Goal: Information Seeking & Learning: Compare options

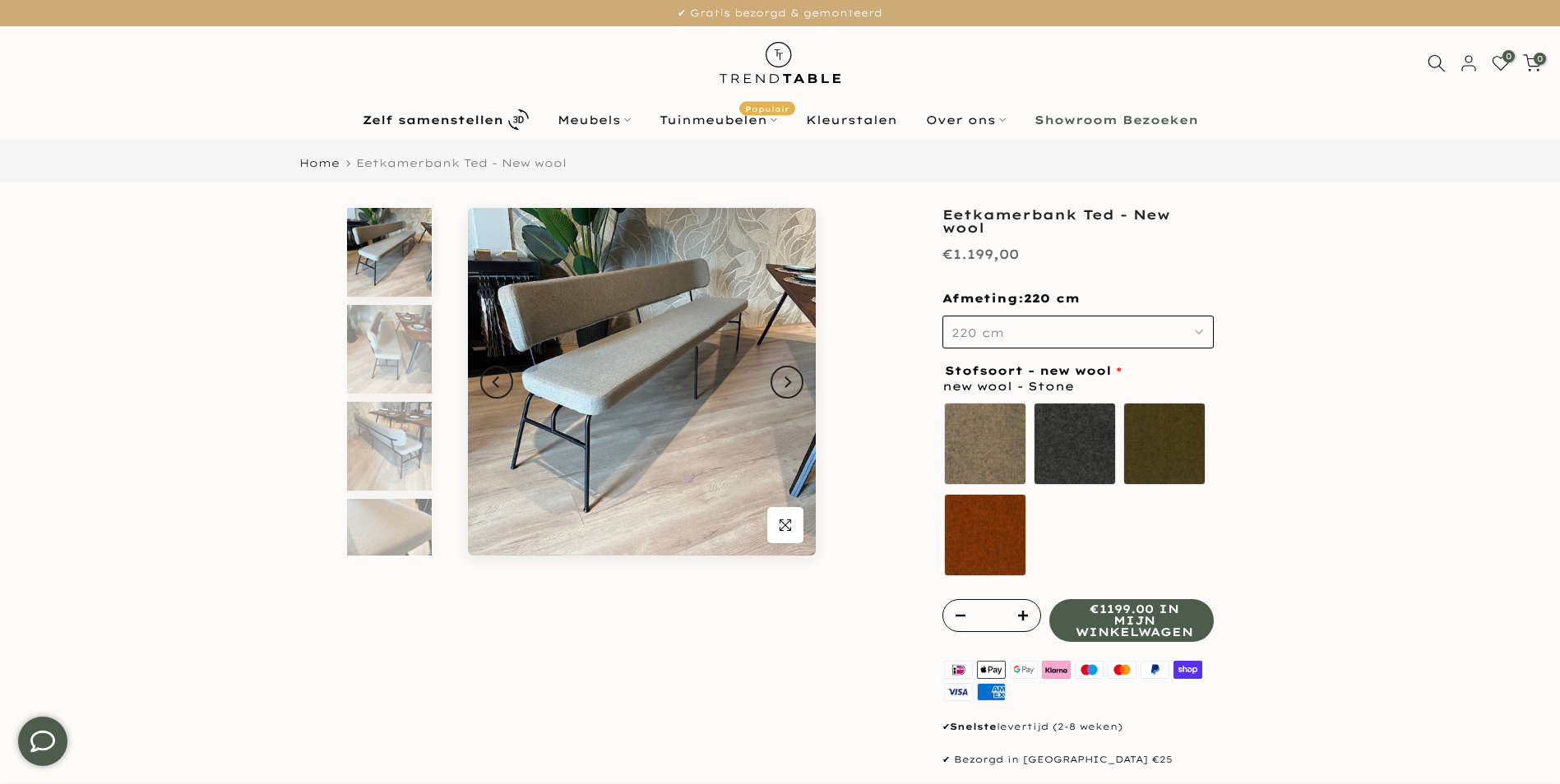
click at [1202, 328] on icon "button" at bounding box center [1199, 332] width 8 height 8
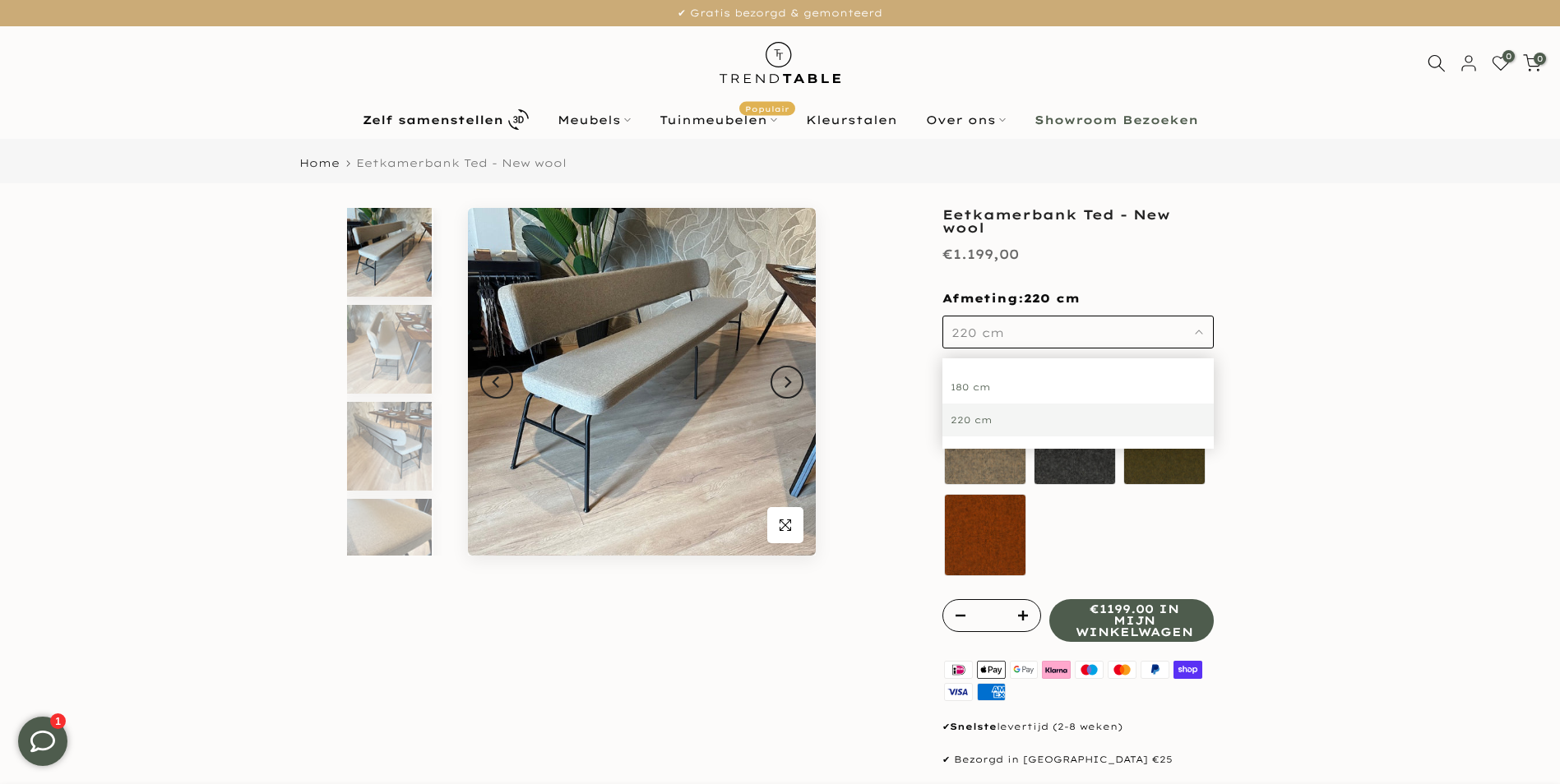
click at [958, 391] on div "180 cm" at bounding box center [1077, 387] width 271 height 33
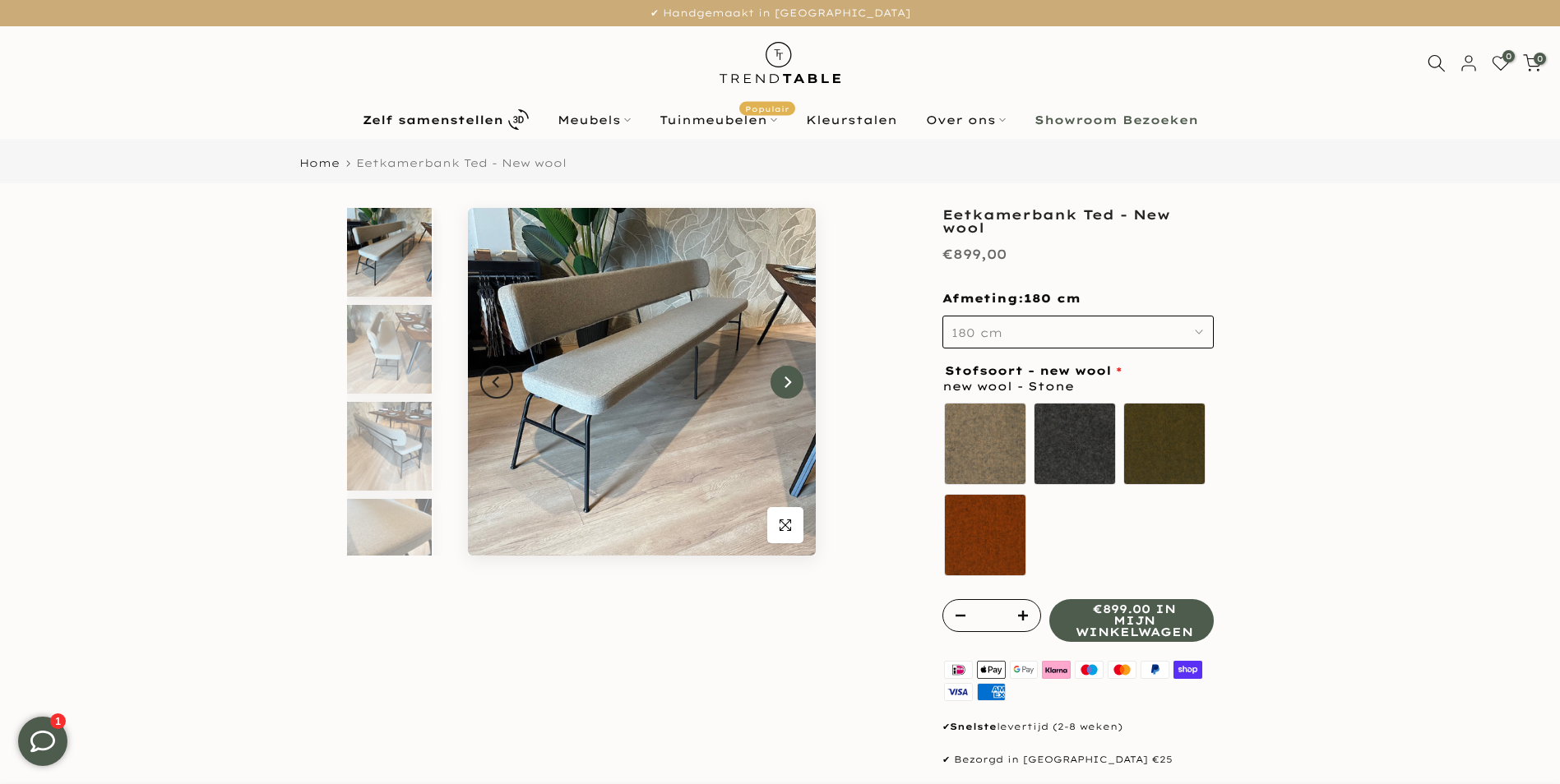
click at [783, 381] on icon "Next" at bounding box center [787, 383] width 12 height 14
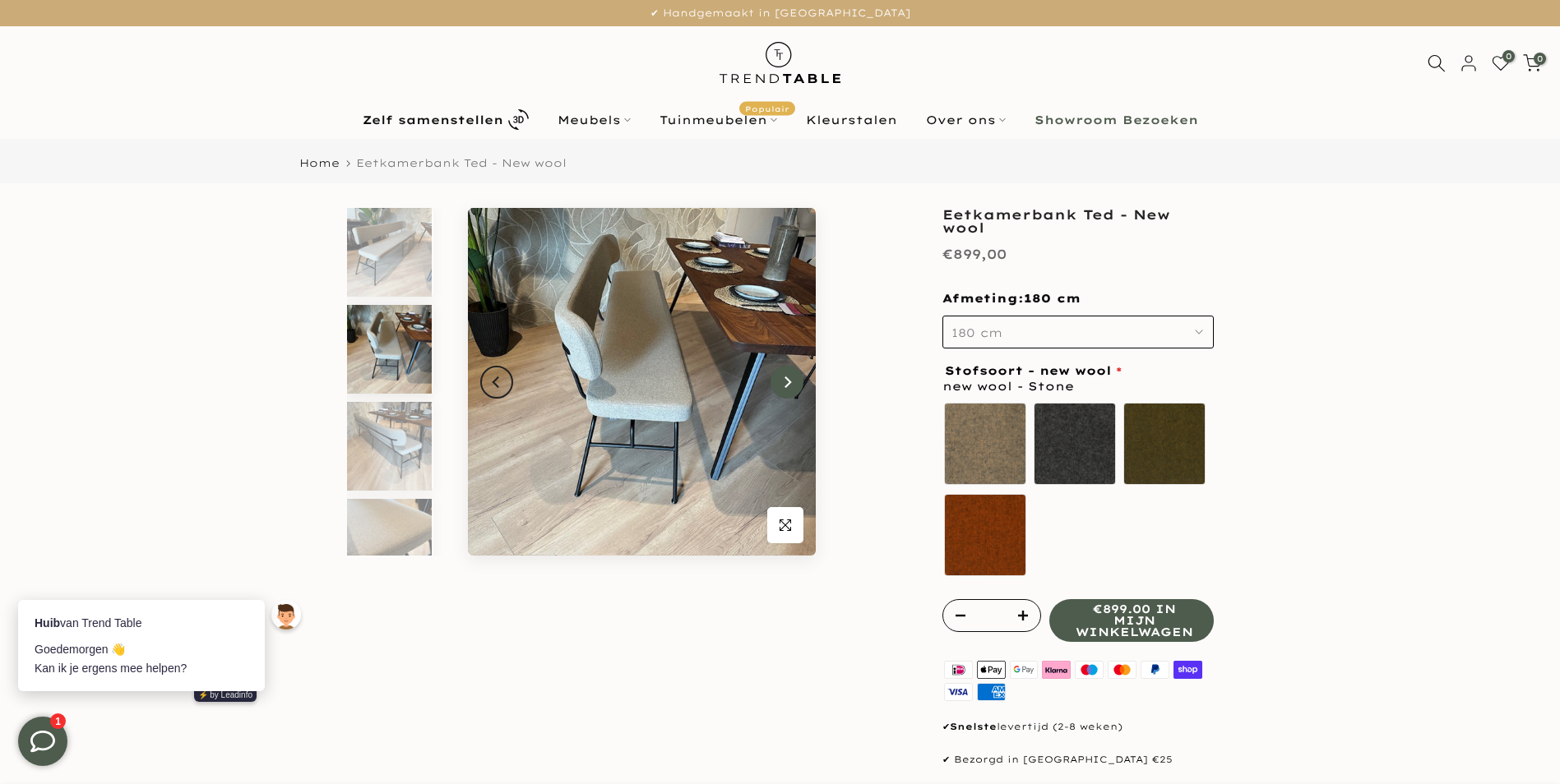
scroll to position [15, 0]
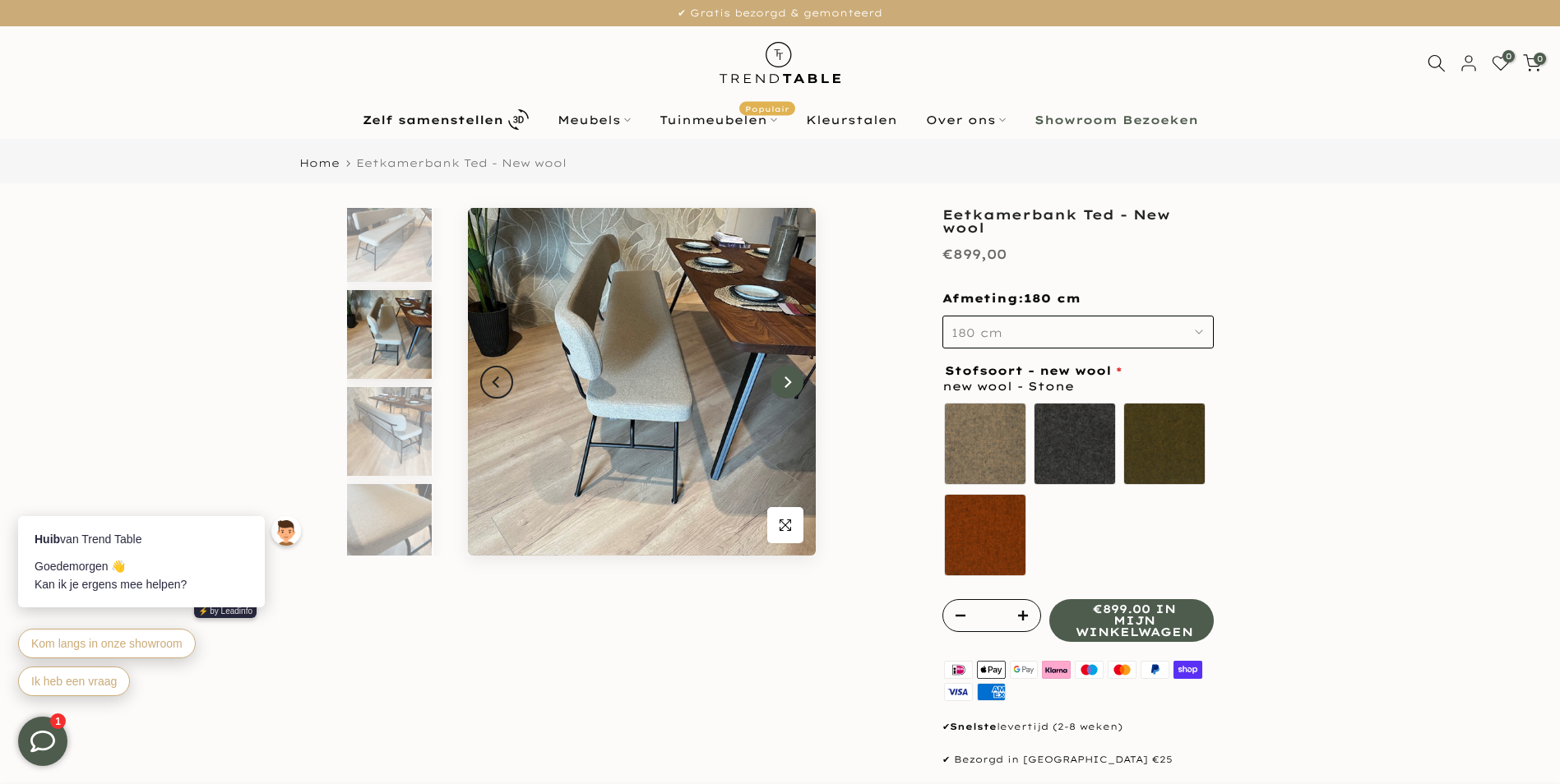
click at [783, 381] on icon "Next" at bounding box center [787, 383] width 12 height 14
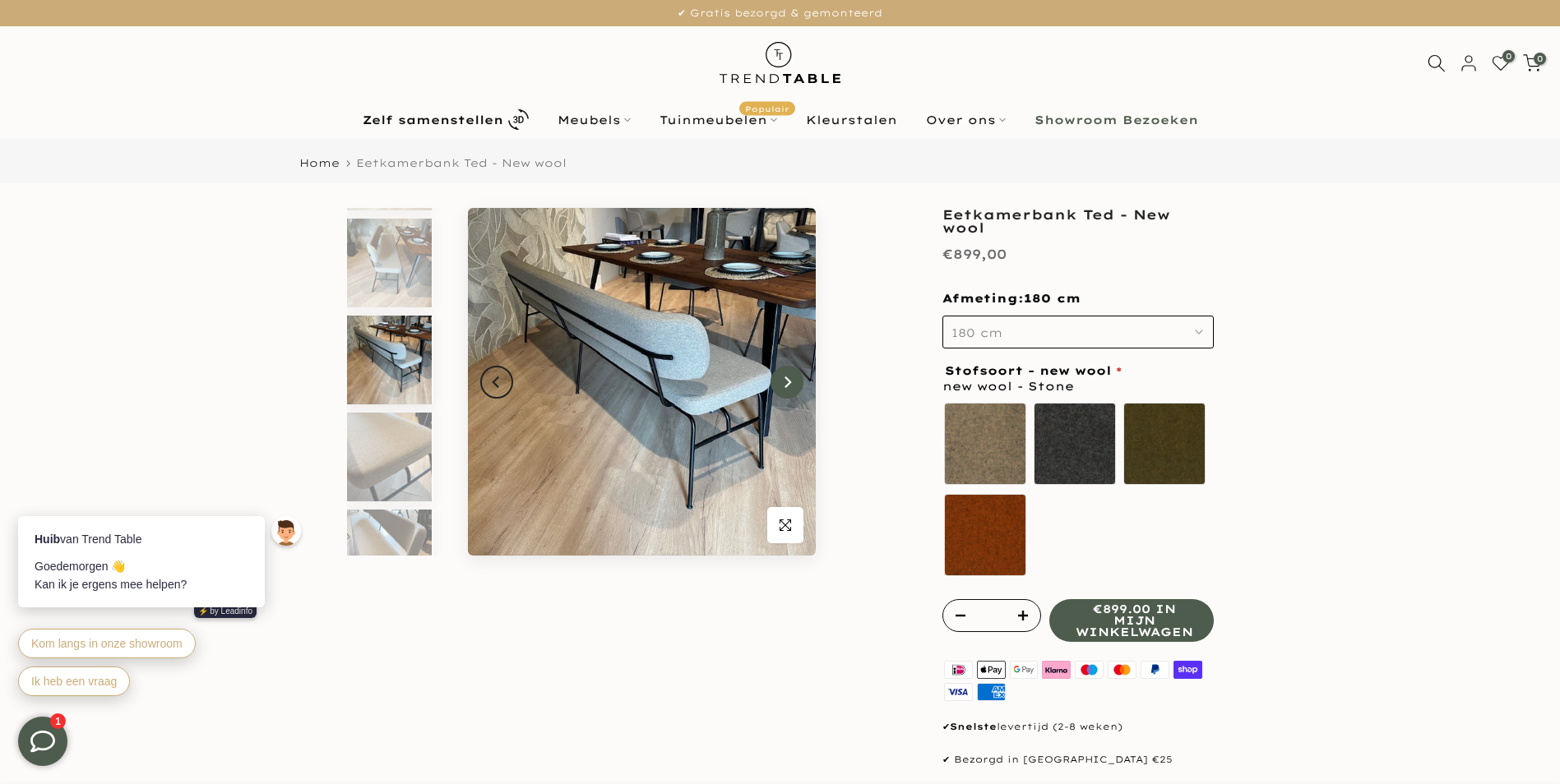
scroll to position [112, 0]
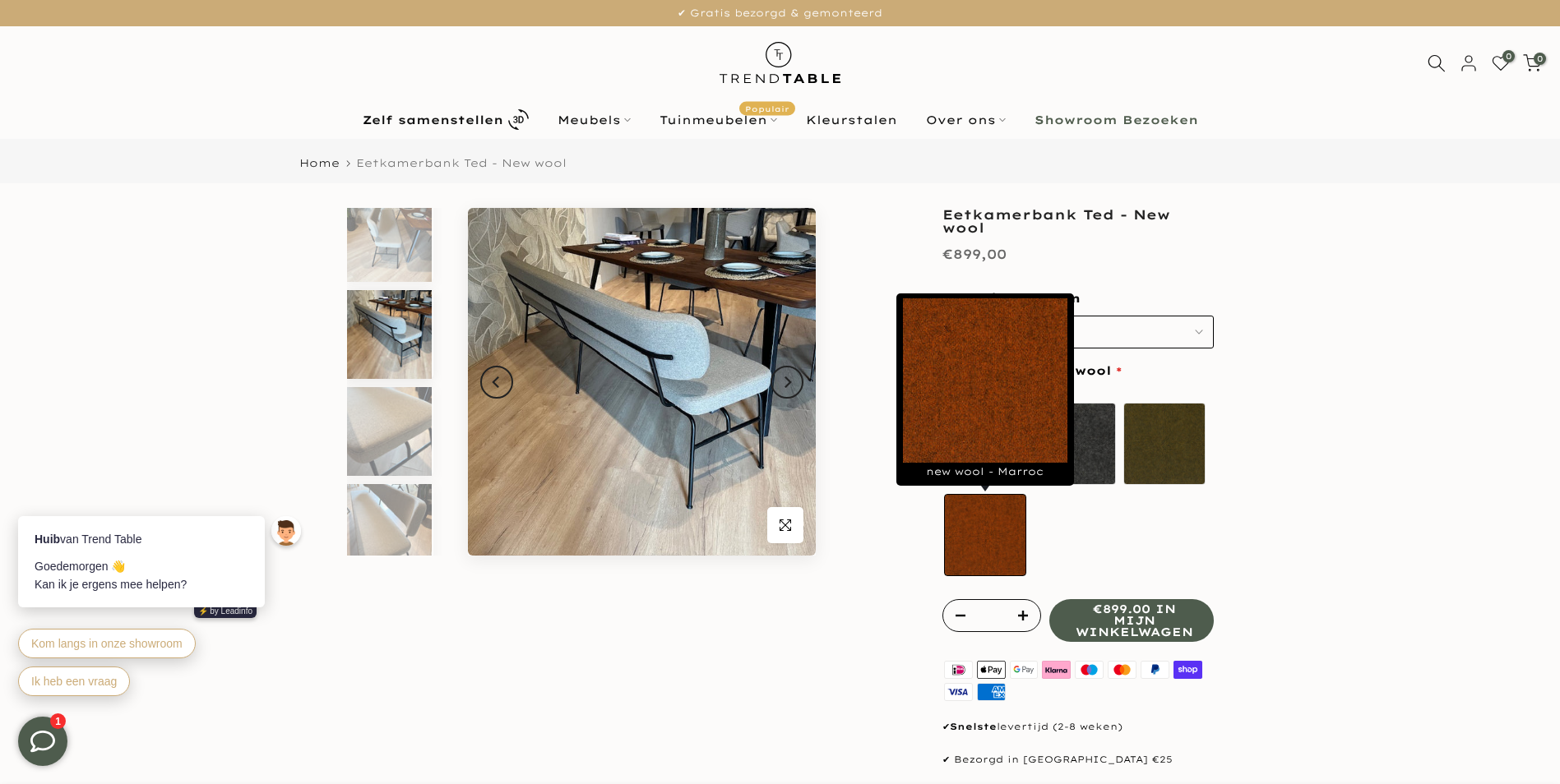
click at [985, 554] on label "new wool - Marroc" at bounding box center [985, 535] width 82 height 82
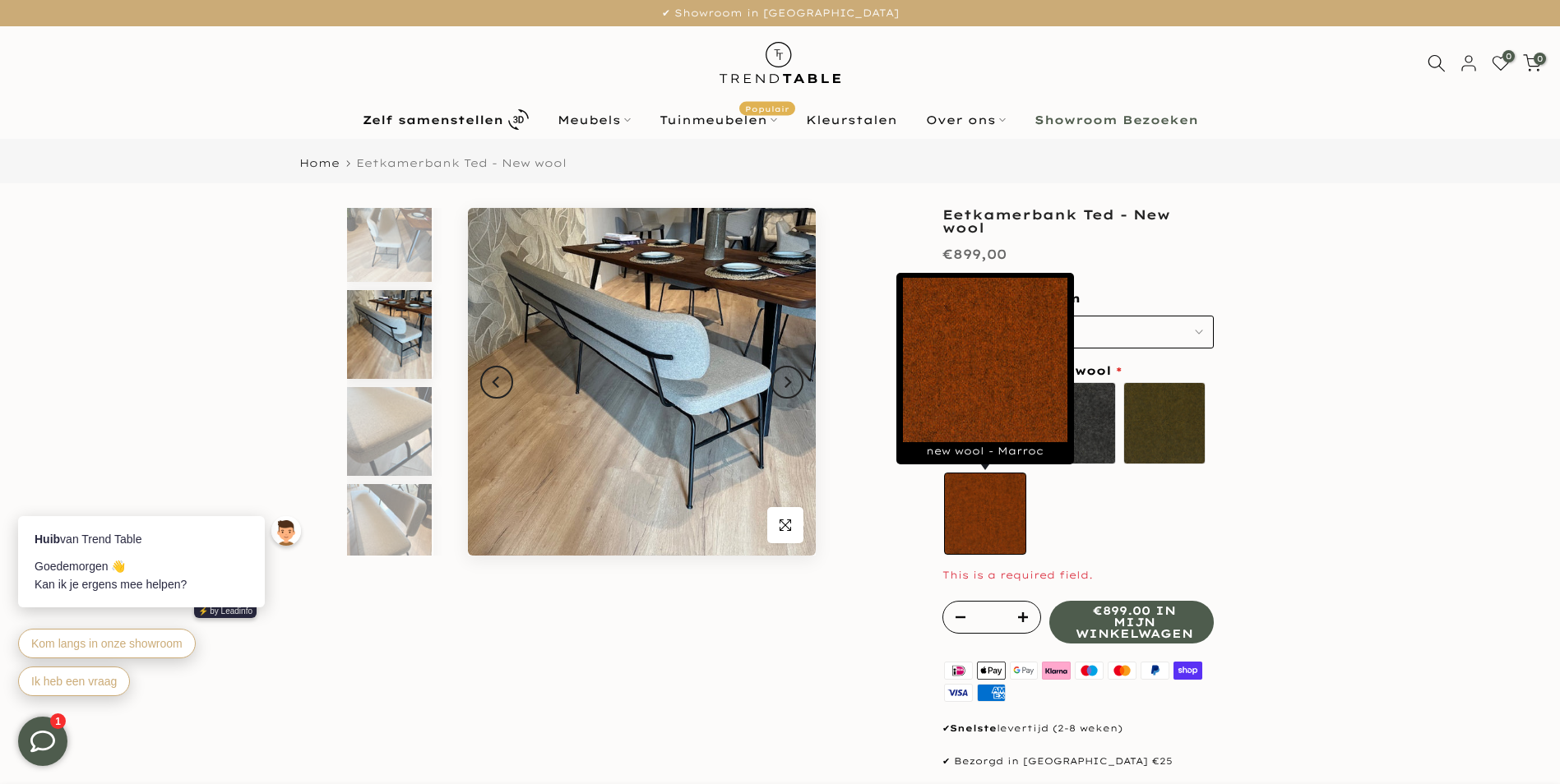
click at [985, 554] on label "new wool - Marroc" at bounding box center [985, 514] width 82 height 82
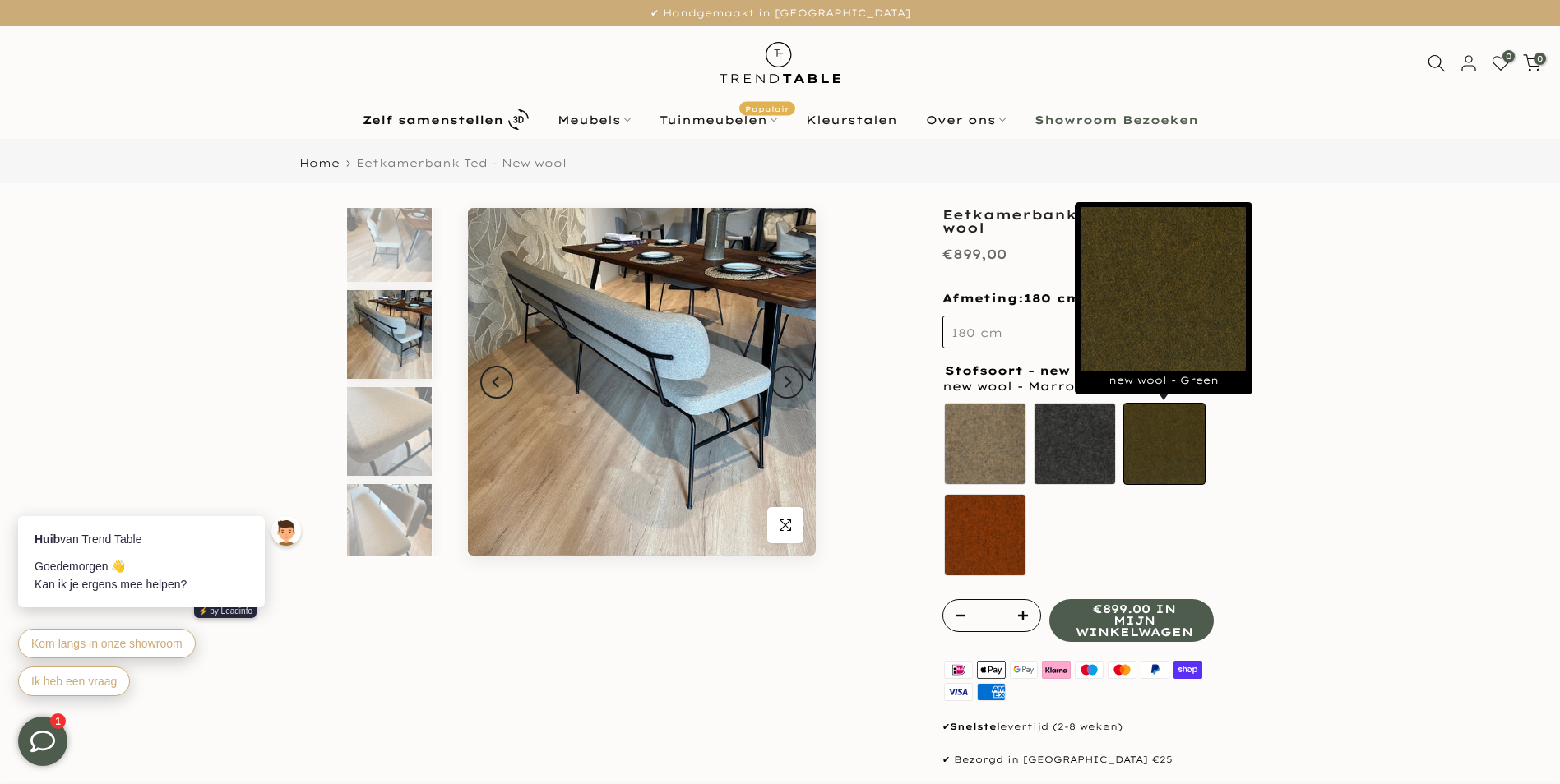
click at [1159, 460] on label "new wool - Green" at bounding box center [1164, 444] width 82 height 82
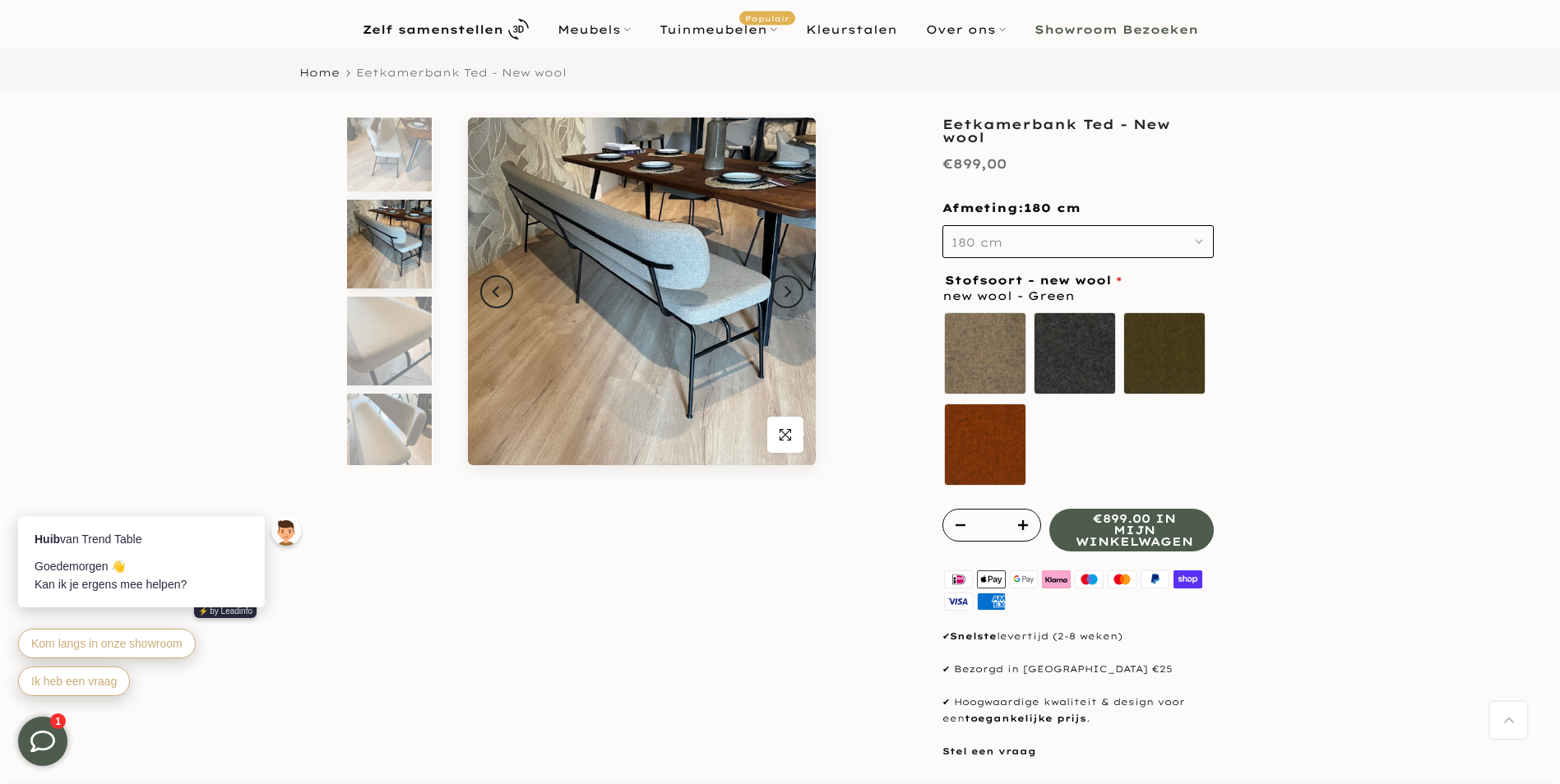
scroll to position [0, 0]
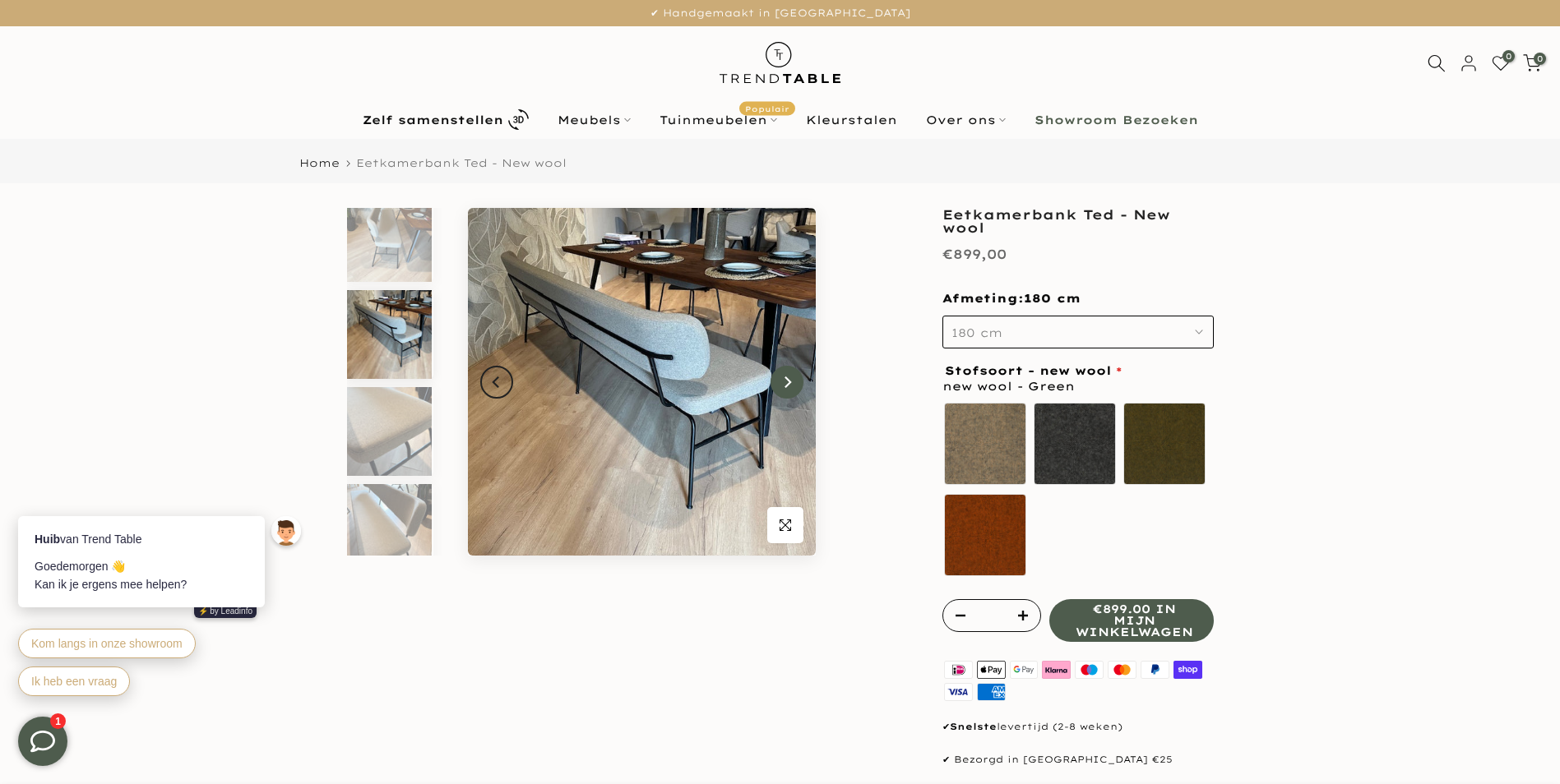
click at [786, 378] on icon "Next" at bounding box center [788, 383] width 7 height 12
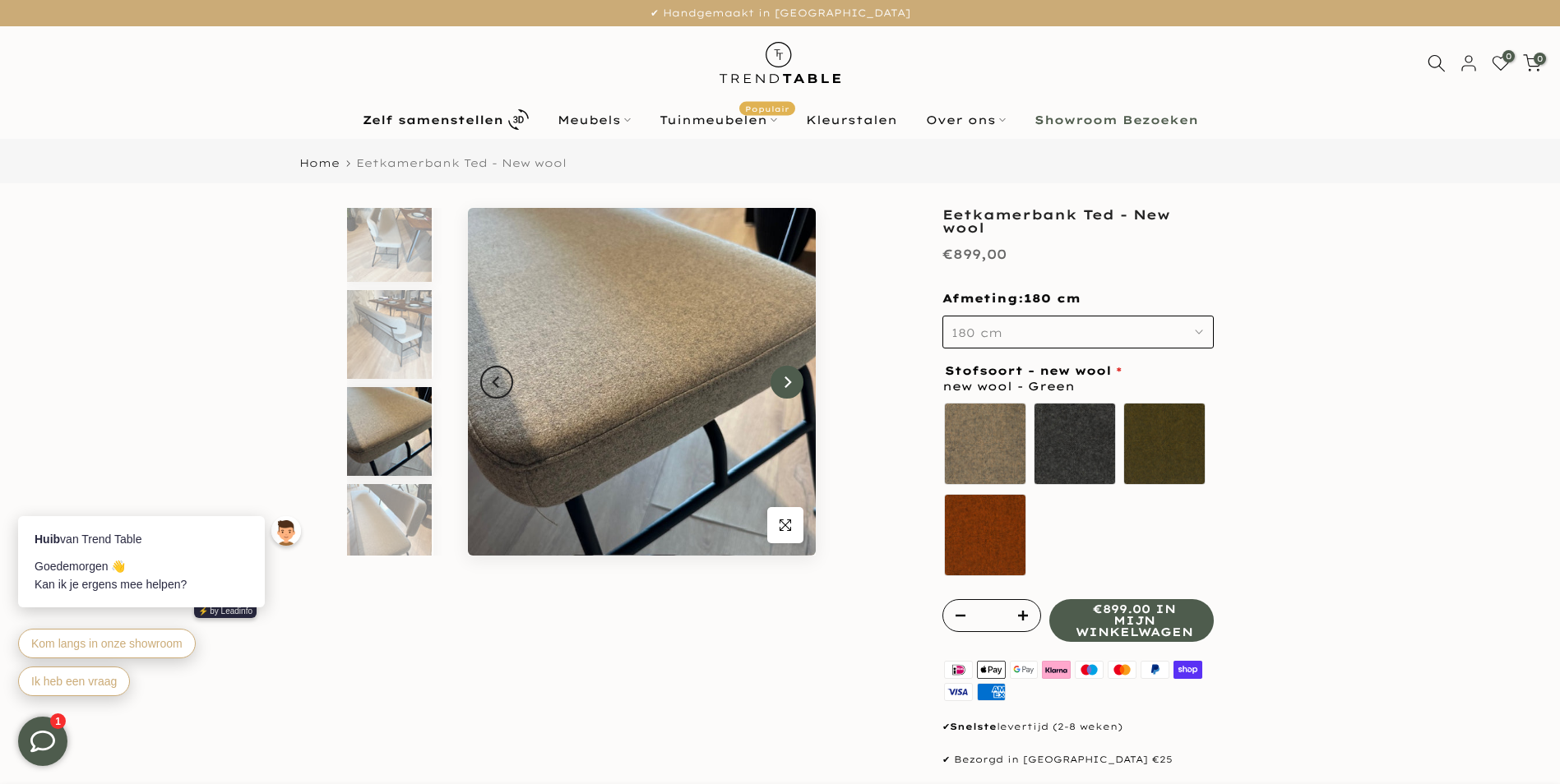
scroll to position [209, 0]
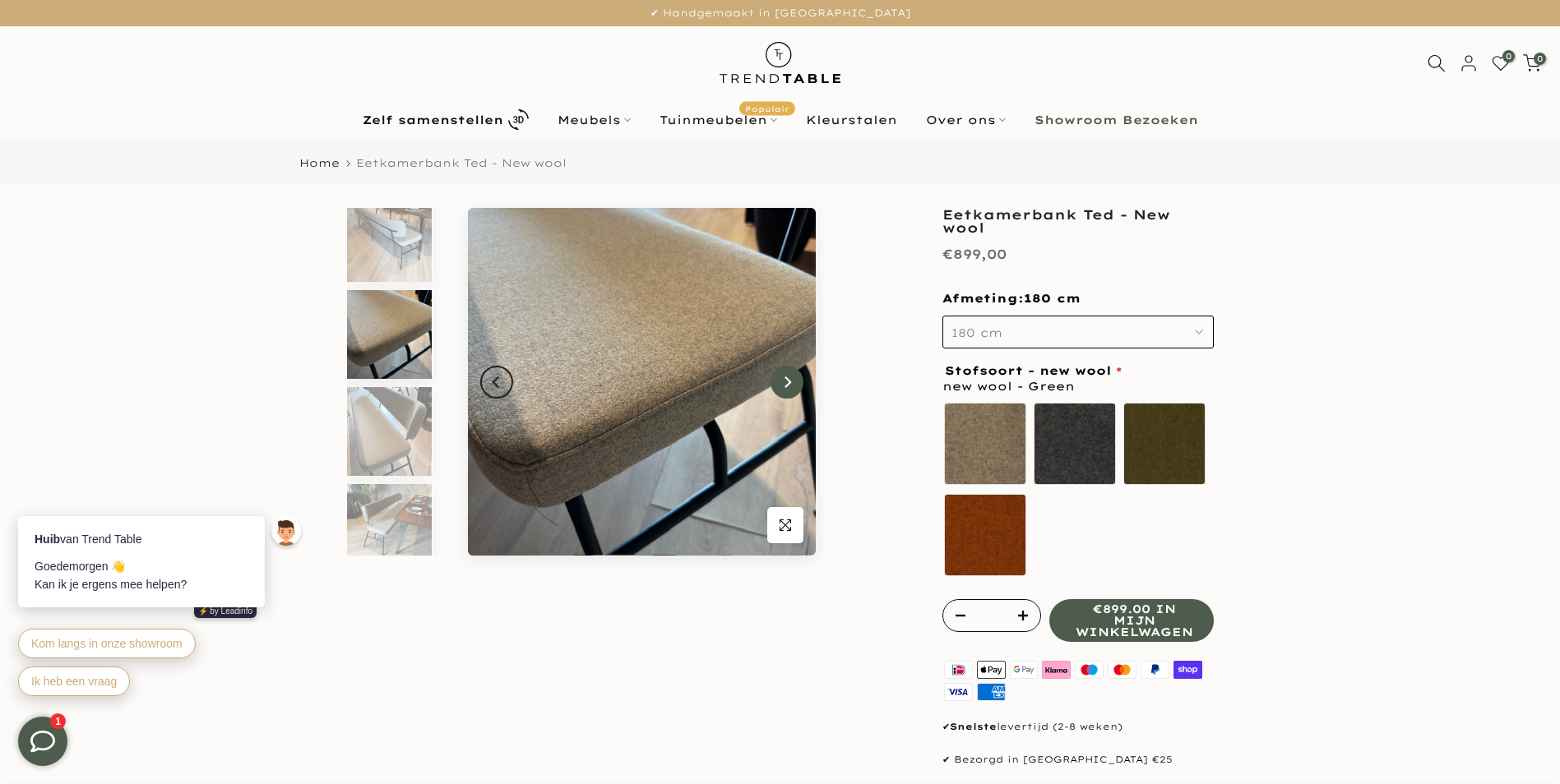
click at [786, 378] on icon "Next" at bounding box center [788, 383] width 7 height 12
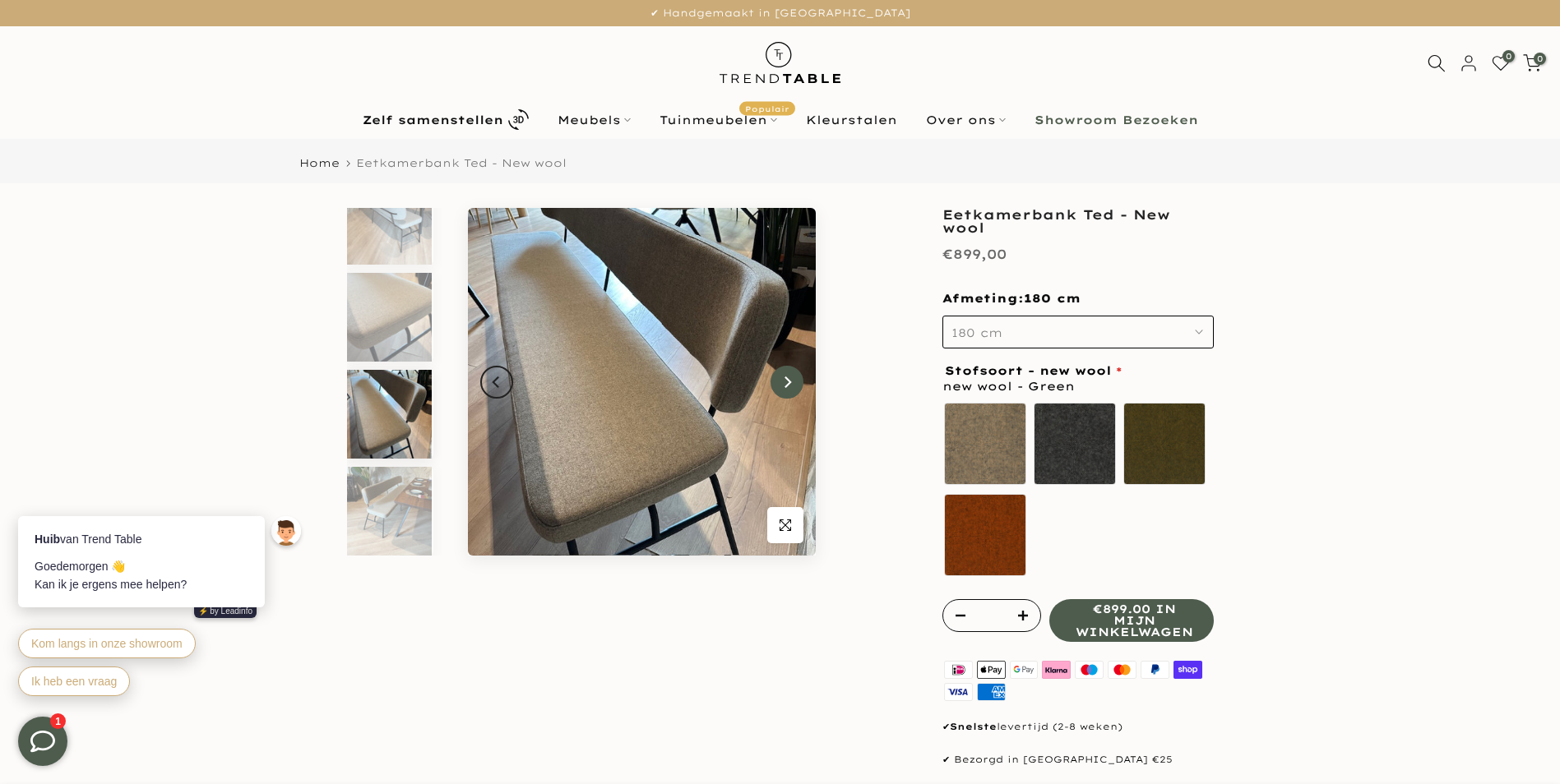
click at [786, 378] on icon "Next" at bounding box center [788, 383] width 7 height 12
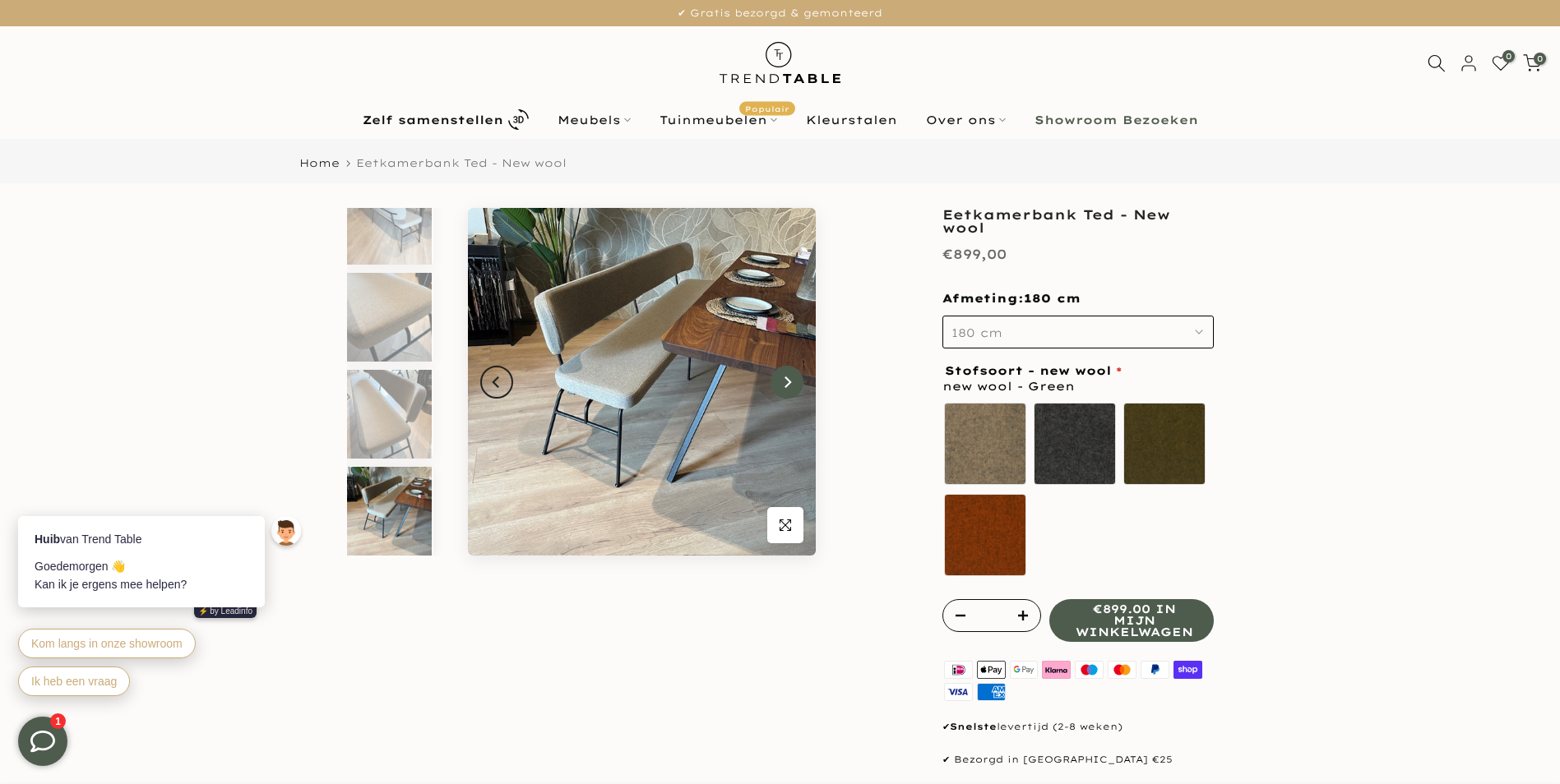
click at [786, 378] on icon "Next" at bounding box center [788, 383] width 7 height 12
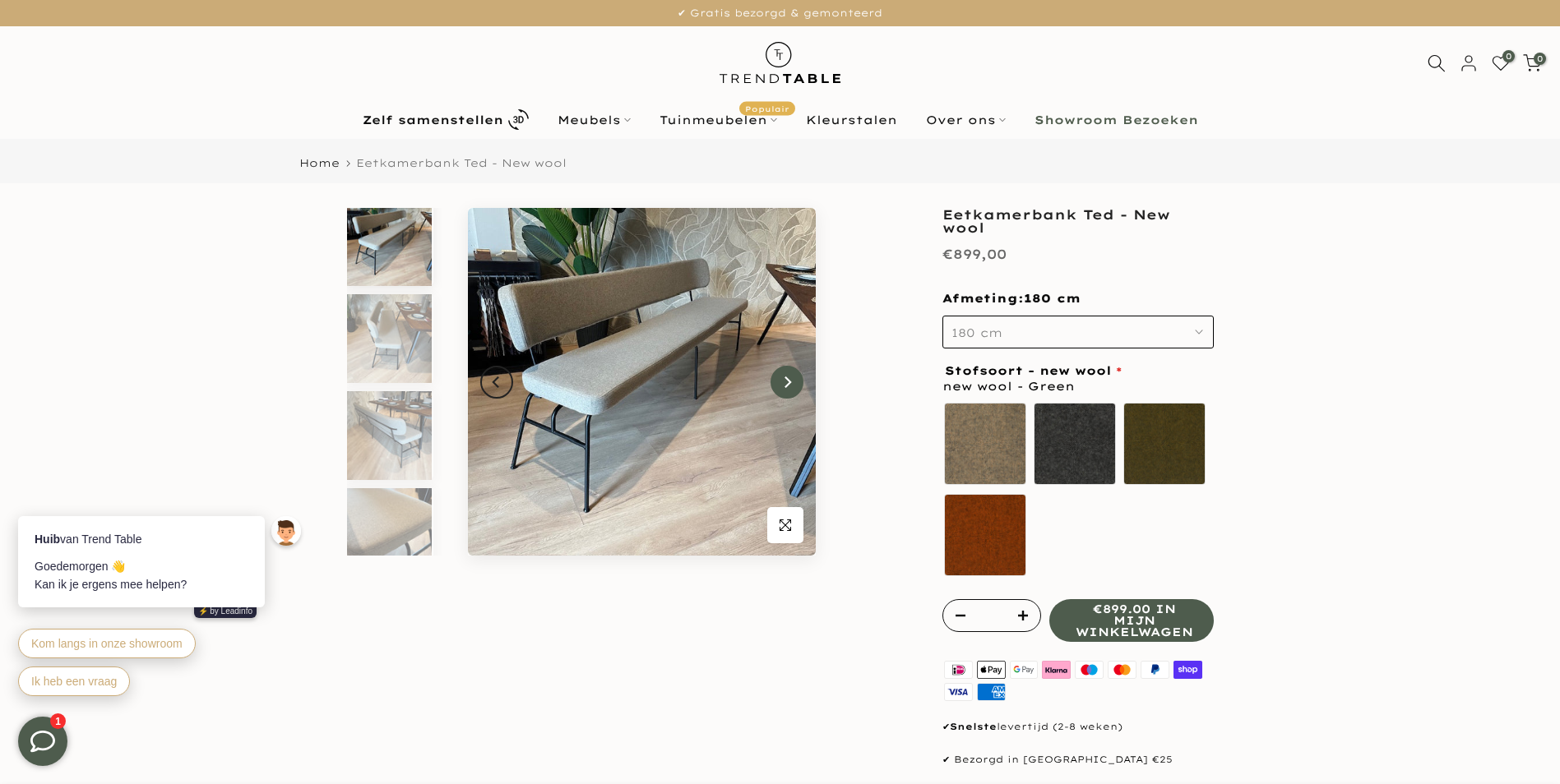
scroll to position [0, 0]
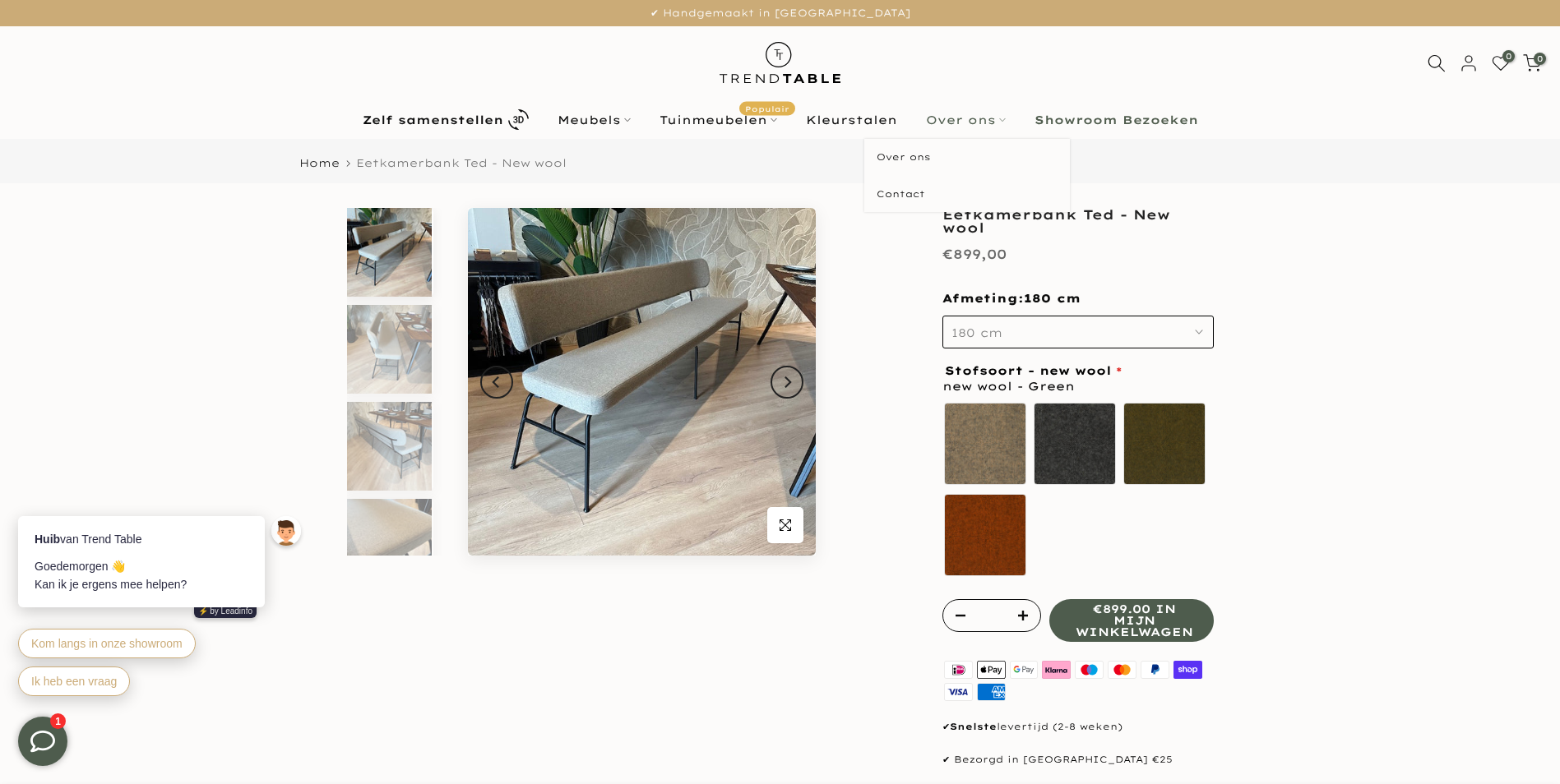
click at [949, 121] on link "Over ons" at bounding box center [965, 119] width 108 height 19
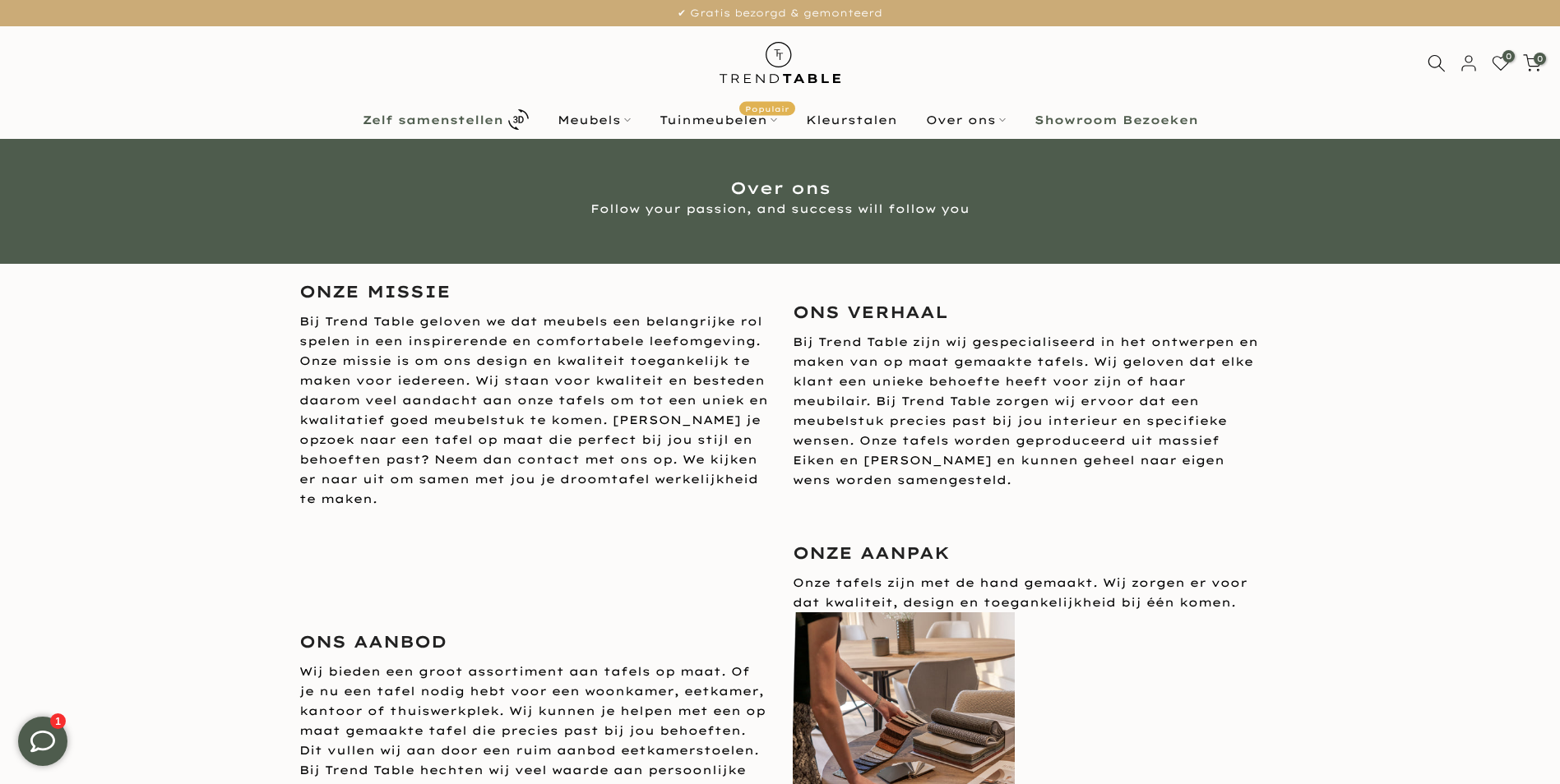
click at [452, 119] on b "Zelf samenstellen" at bounding box center [433, 120] width 140 height 12
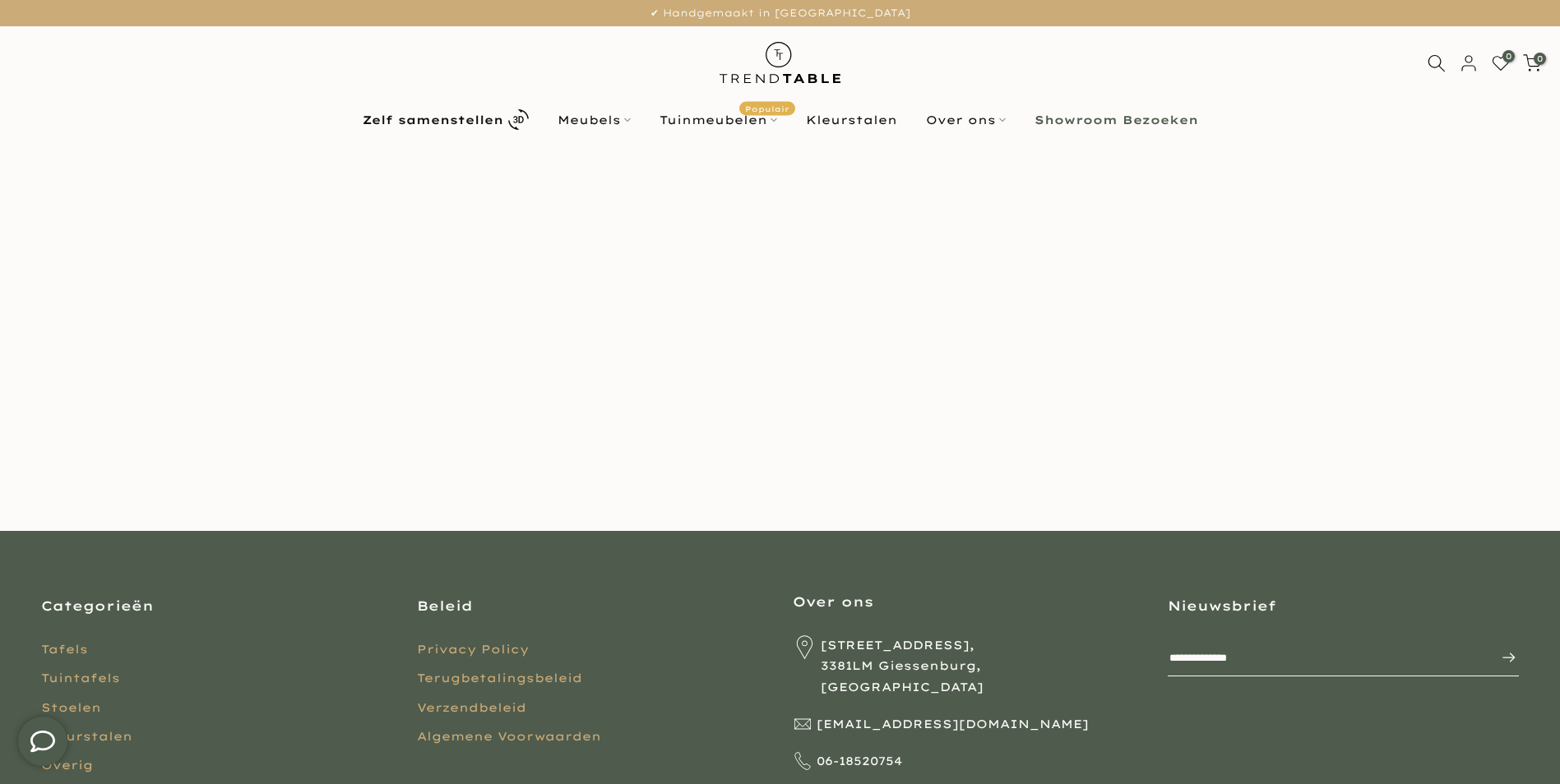
click at [452, 119] on b "Zelf samenstellen" at bounding box center [433, 120] width 140 height 12
click at [596, 118] on link "Meubels" at bounding box center [593, 119] width 102 height 19
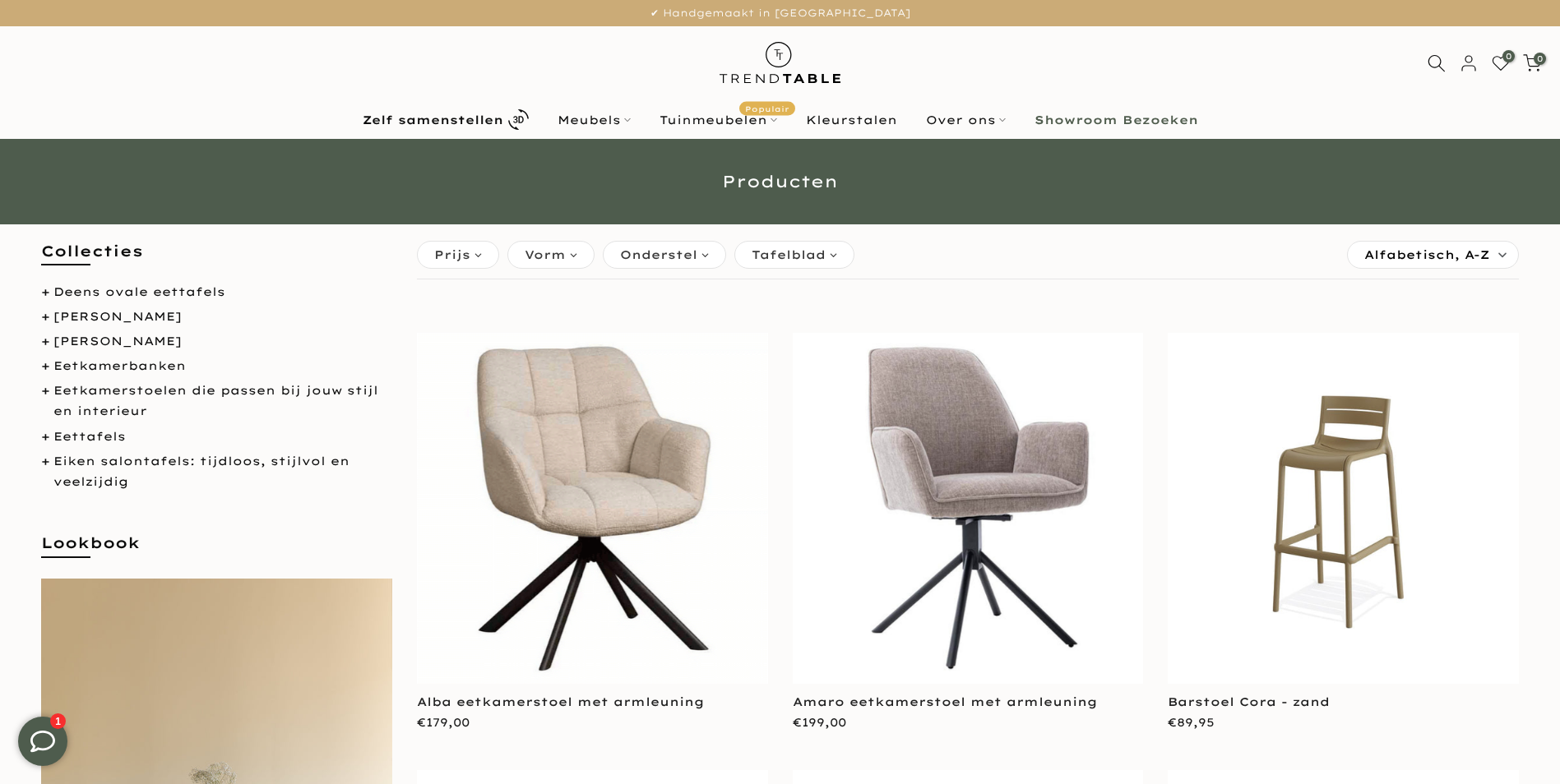
scroll to position [165, 0]
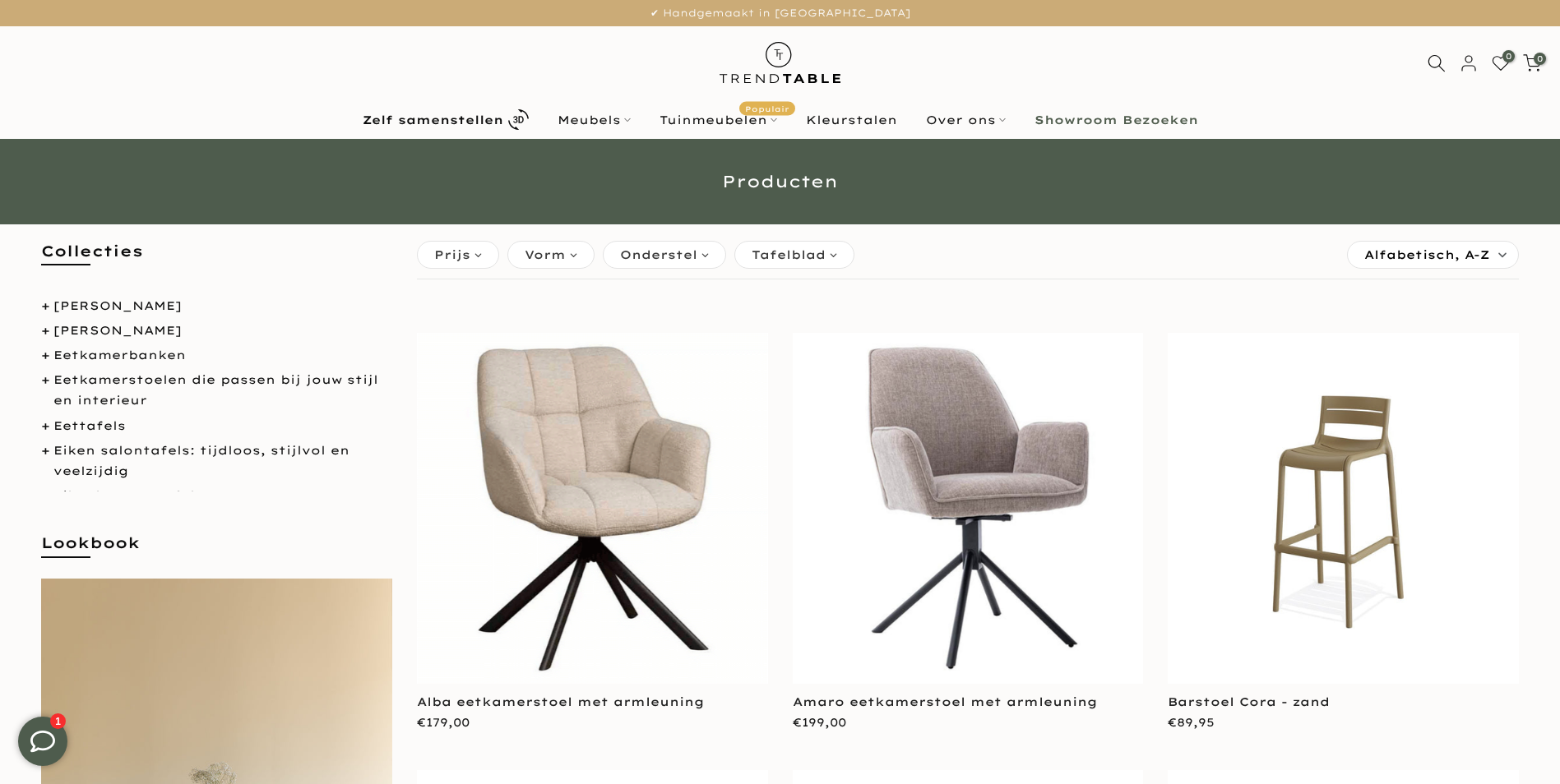
click at [674, 248] on span "Onderstel" at bounding box center [658, 254] width 77 height 18
click at [779, 250] on span "Tafelblad" at bounding box center [788, 254] width 74 height 18
click at [674, 260] on span "Onderstel" at bounding box center [658, 254] width 77 height 18
click at [666, 298] on span "Hout" at bounding box center [653, 297] width 39 height 14
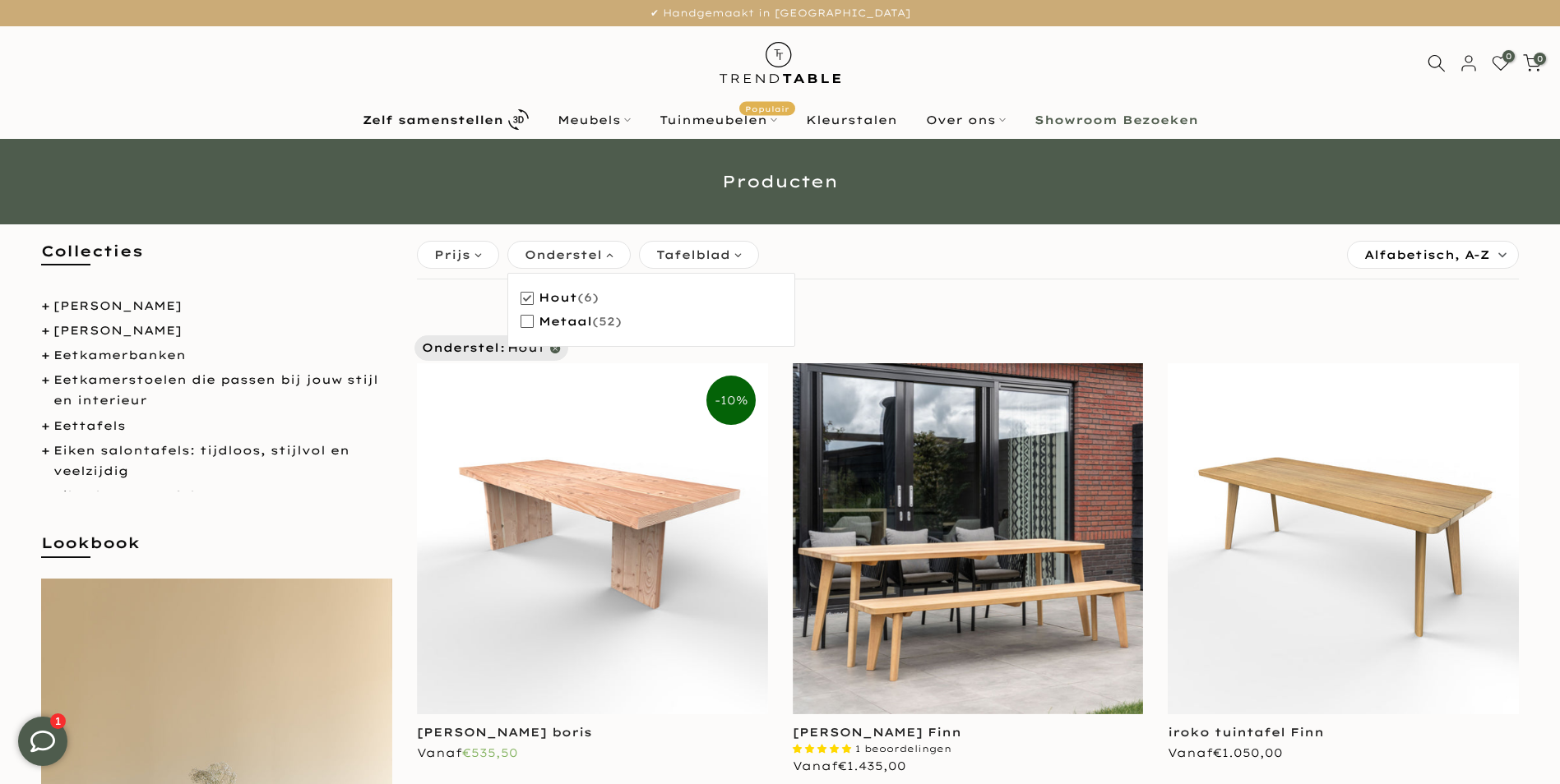
click at [530, 320] on span "button" at bounding box center [527, 322] width 14 height 14
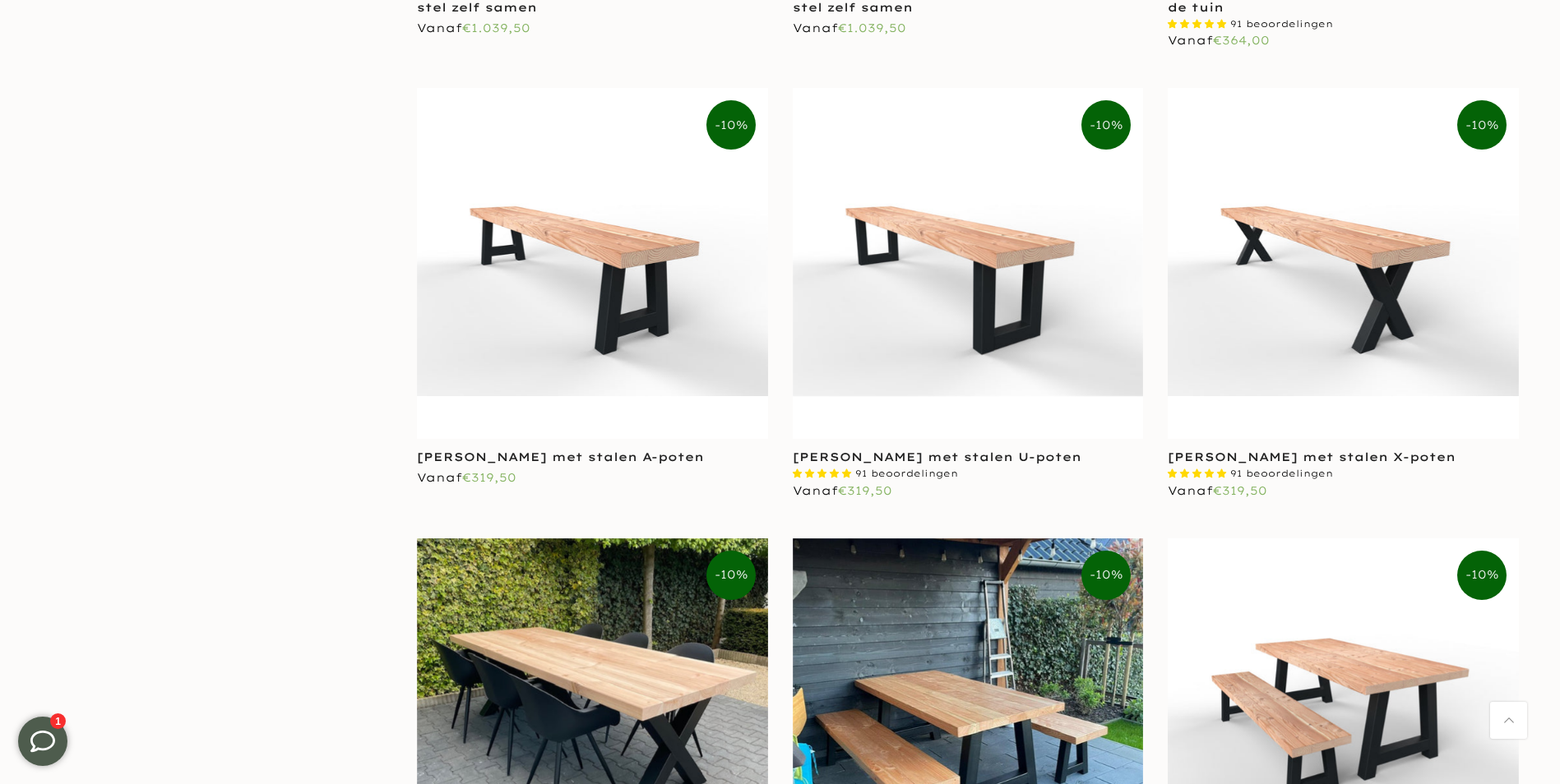
scroll to position [2631, 0]
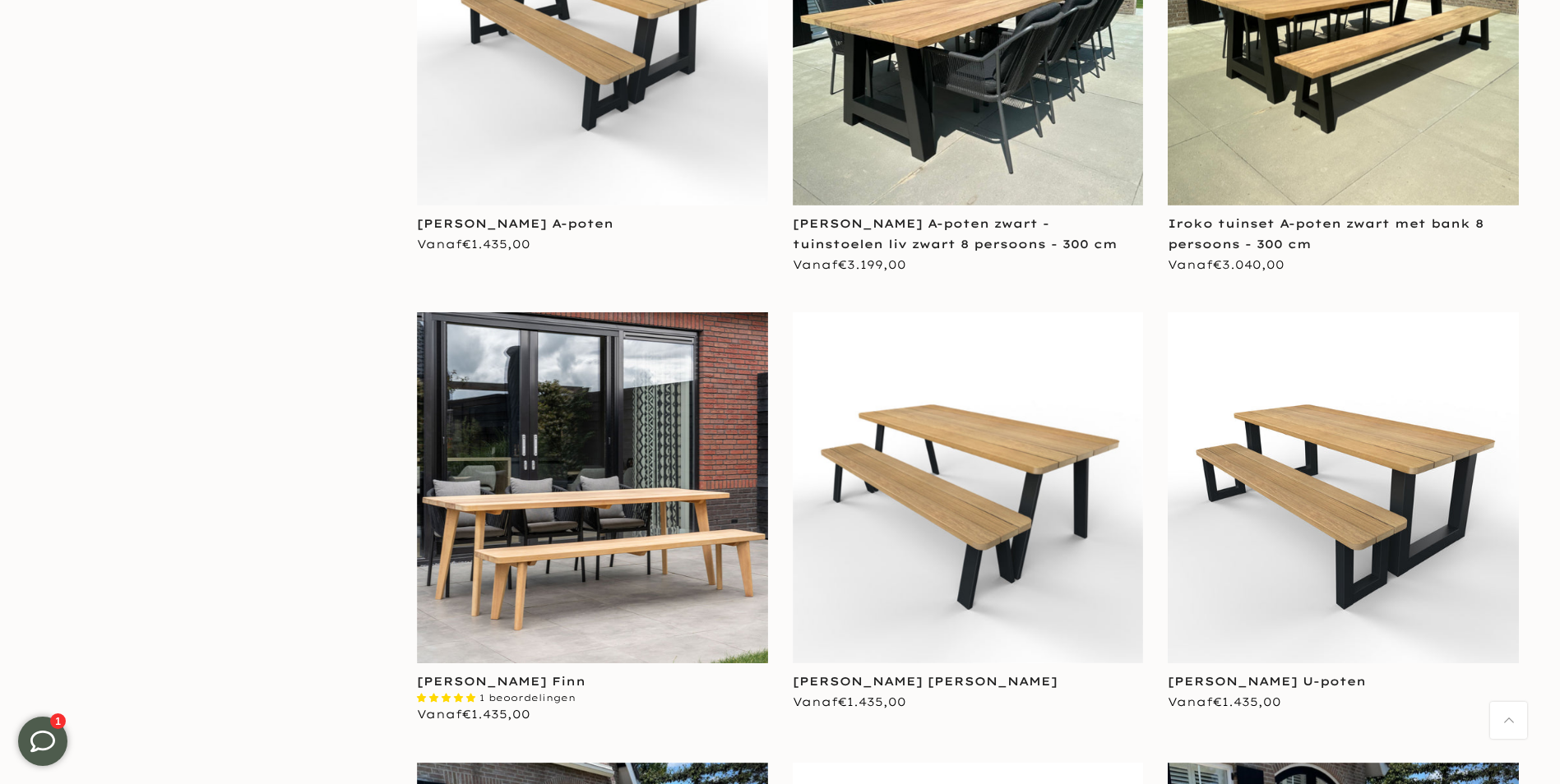
scroll to position [6906, 0]
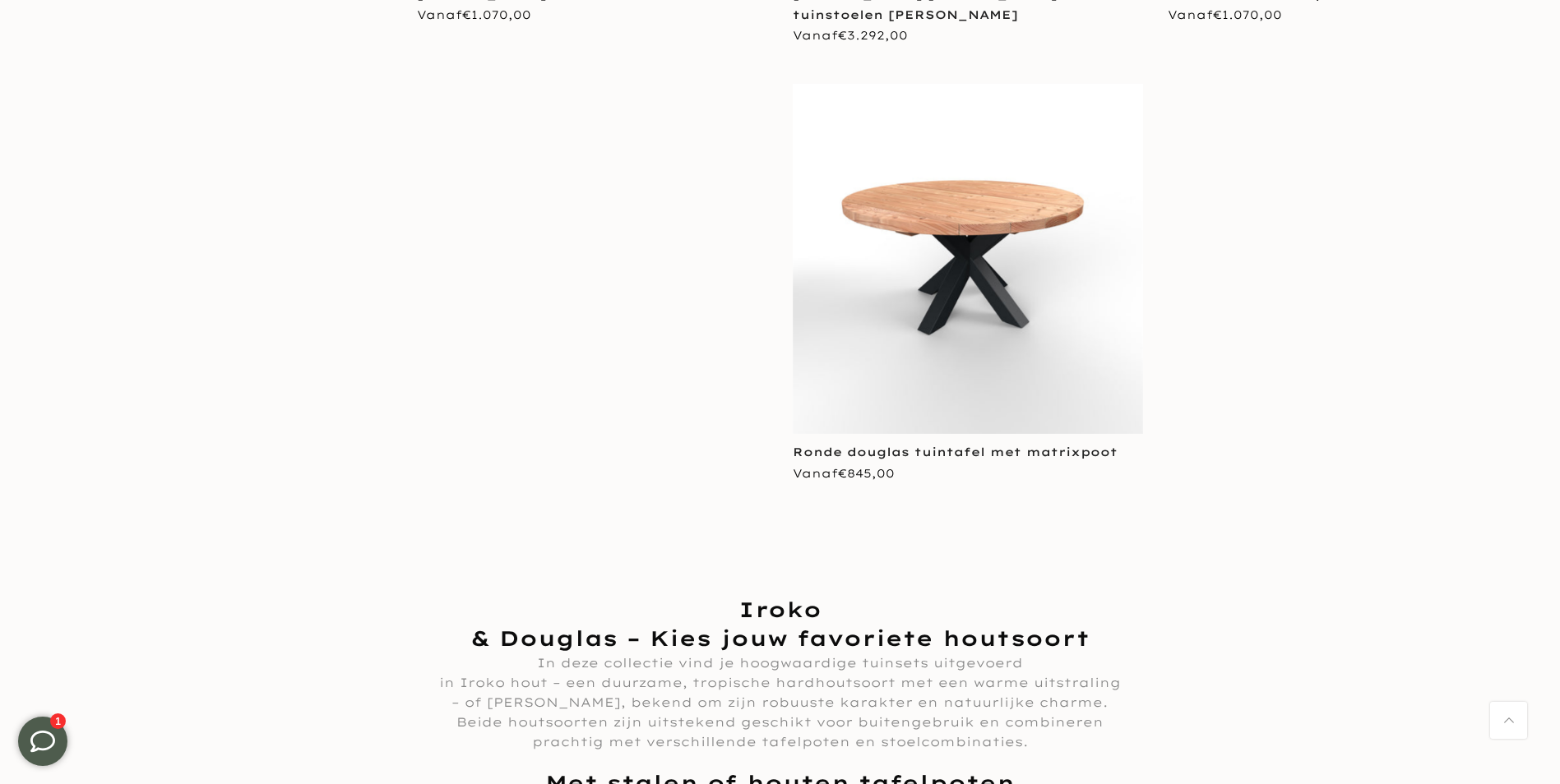
scroll to position [9125, 0]
